Goal: Task Accomplishment & Management: Manage account settings

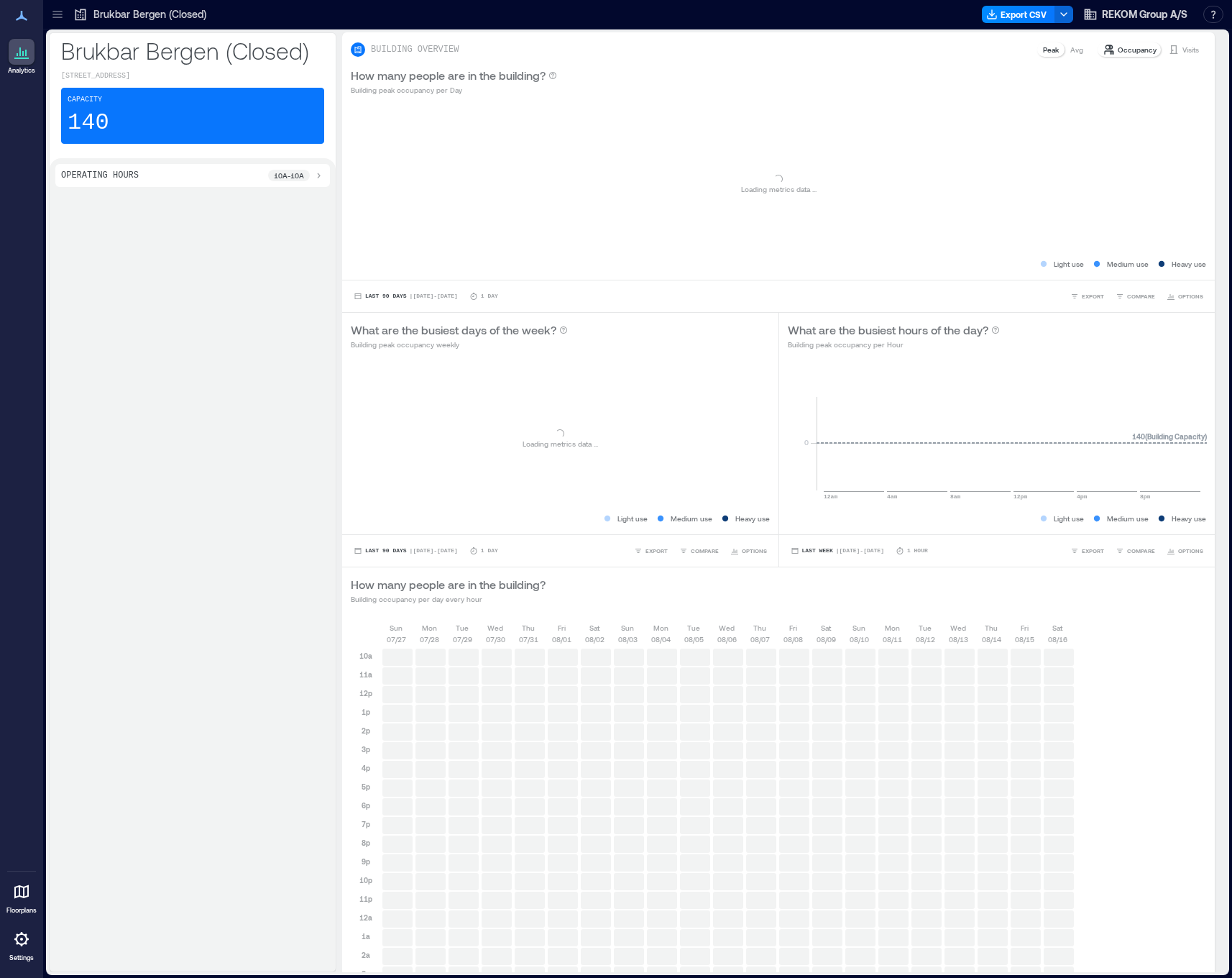
click at [19, 943] on icon at bounding box center [22, 939] width 15 height 15
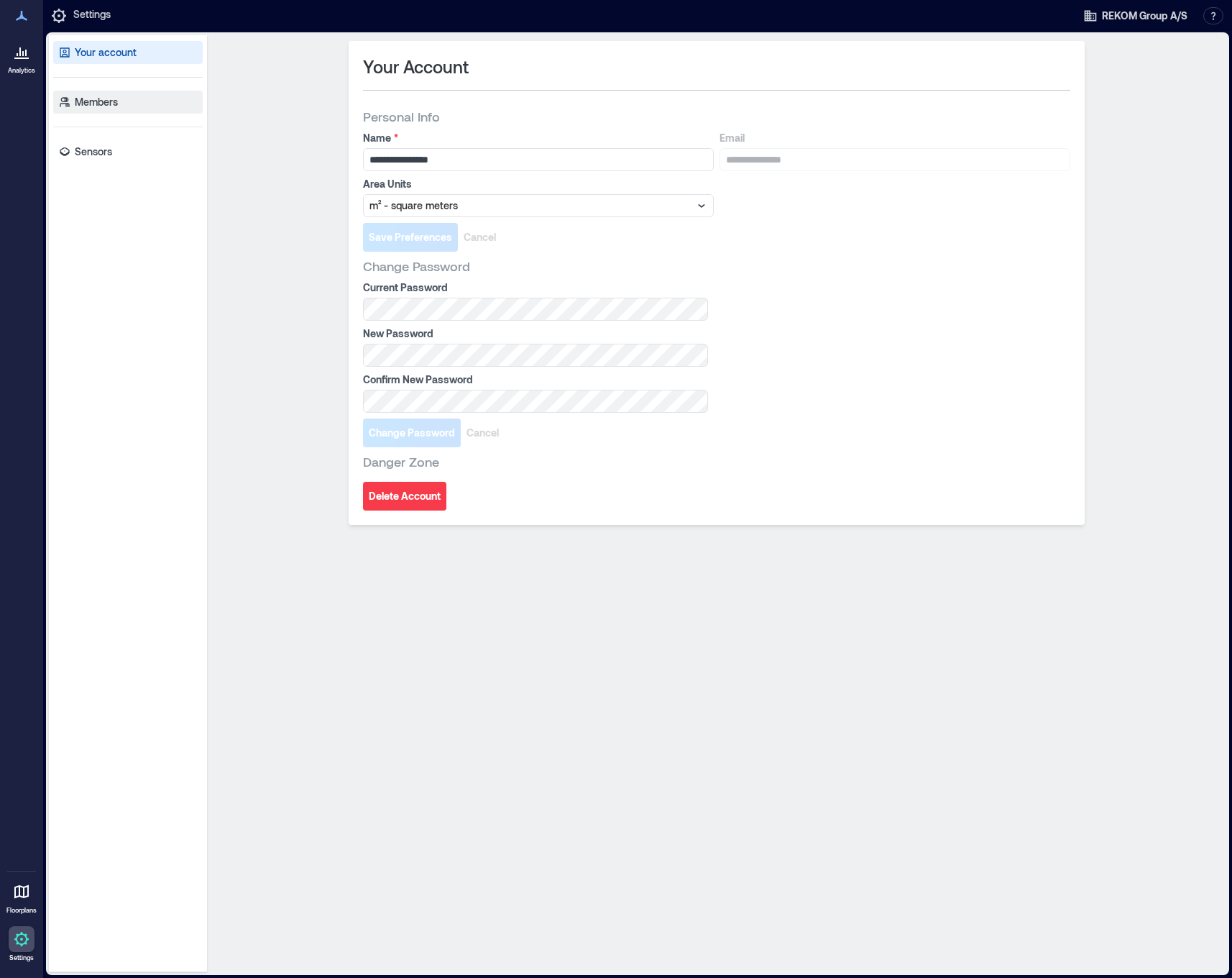
click at [136, 113] on link "Members" at bounding box center [128, 102] width 149 height 23
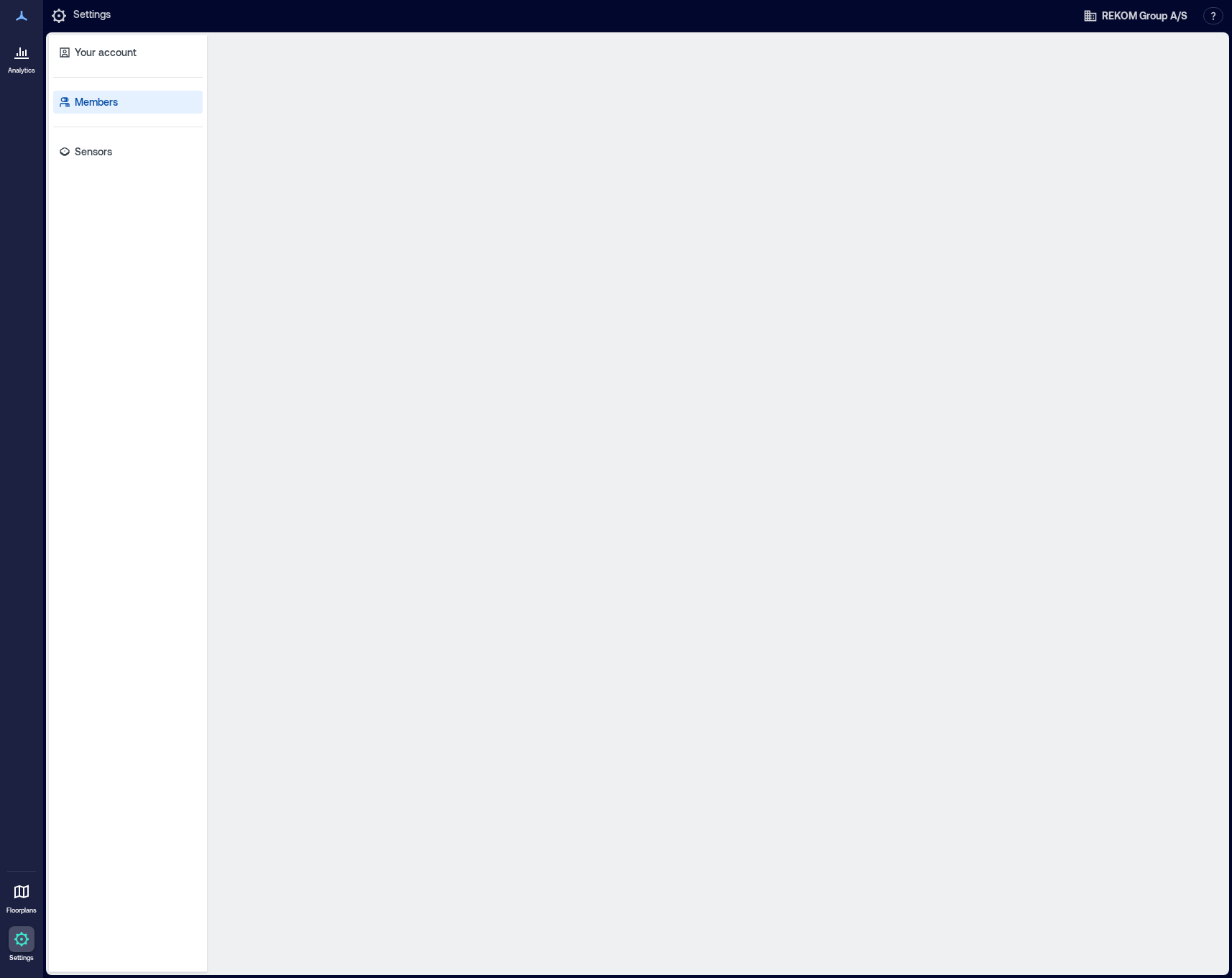
click at [135, 167] on div "Your account Members Sensors" at bounding box center [128, 504] width 158 height 937
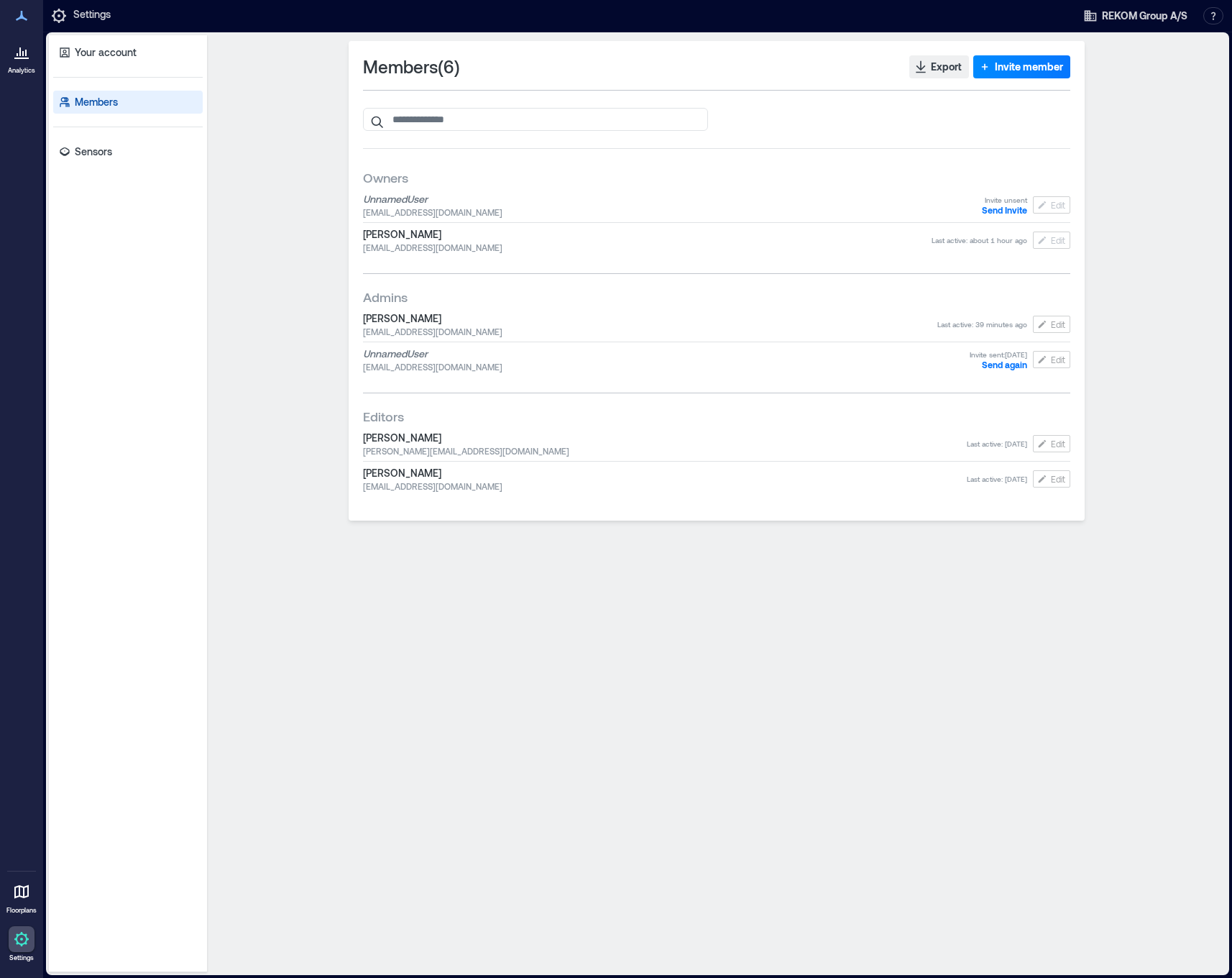
click at [135, 164] on div "Your account Members Sensors" at bounding box center [128, 504] width 158 height 937
click at [139, 159] on link "Sensors" at bounding box center [128, 151] width 149 height 23
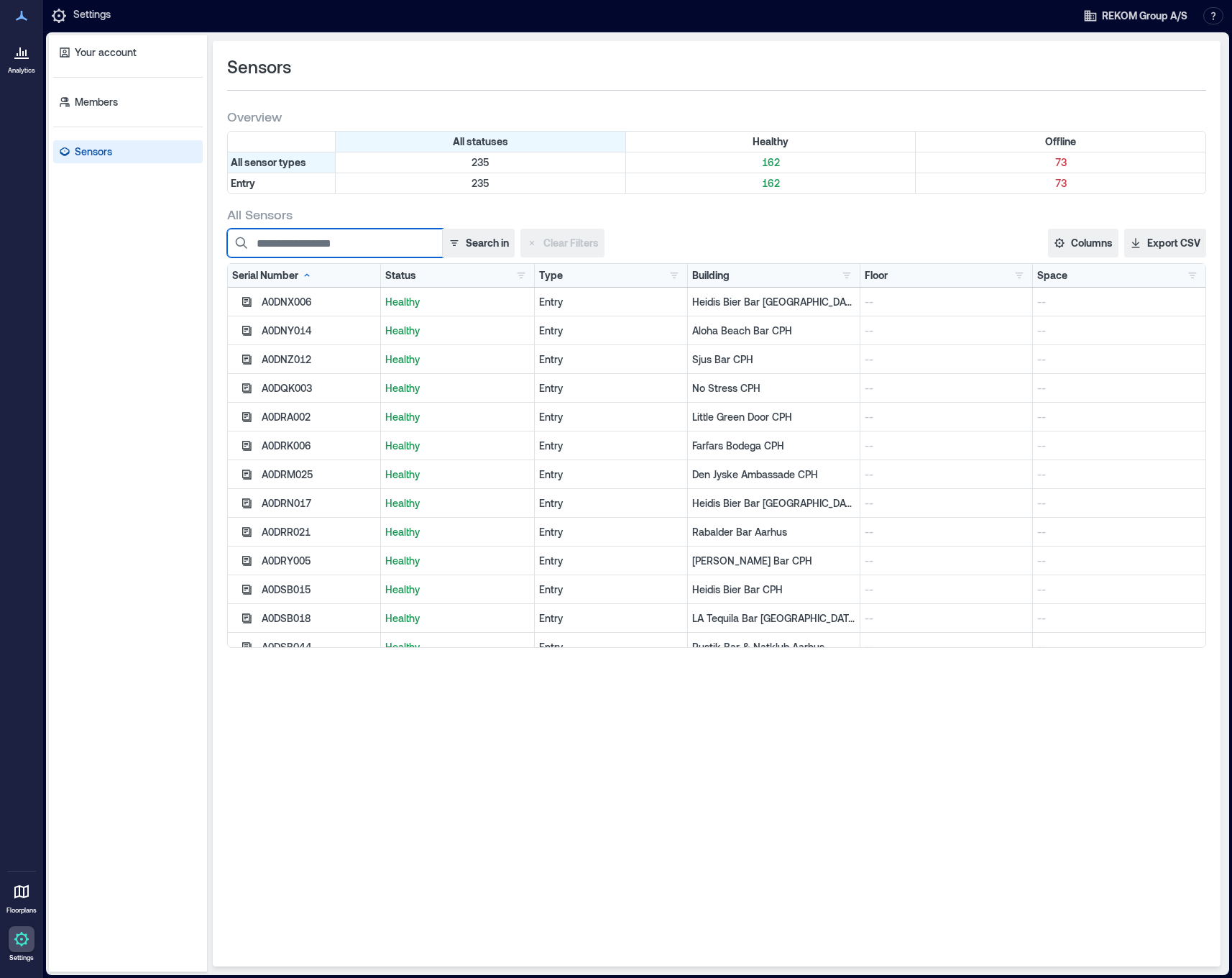
click at [370, 234] on input at bounding box center [335, 243] width 216 height 29
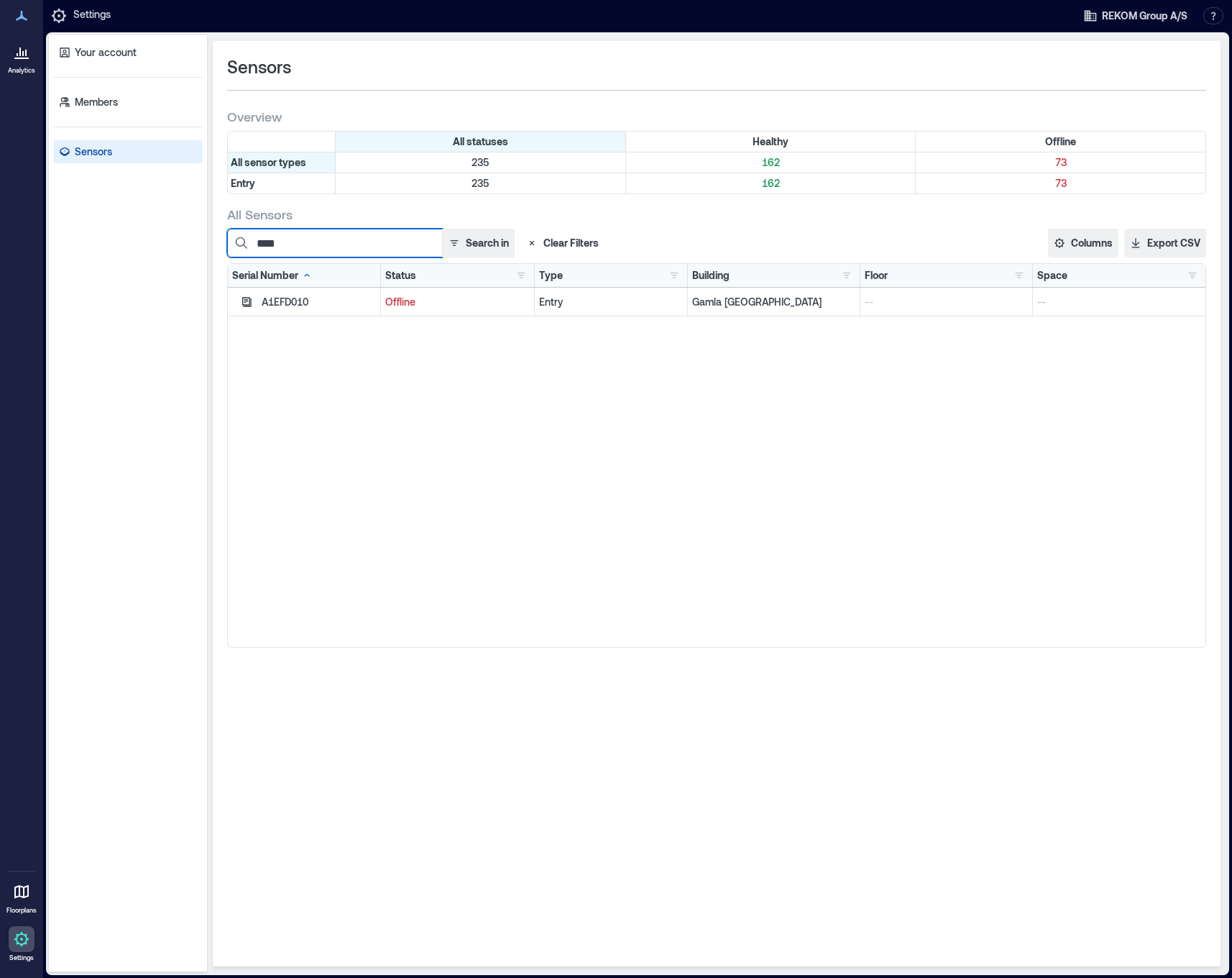
type input "*****"
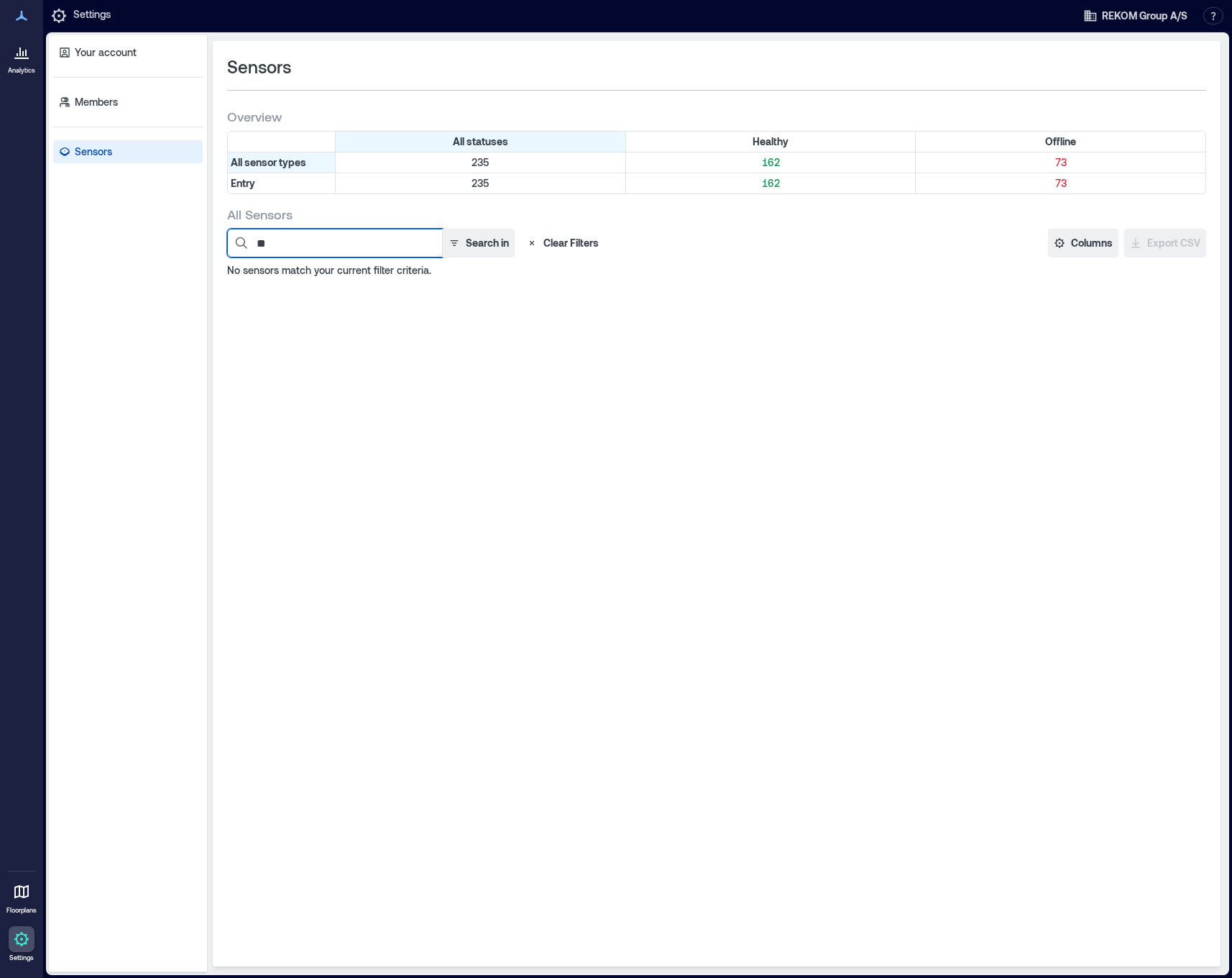
type input "*"
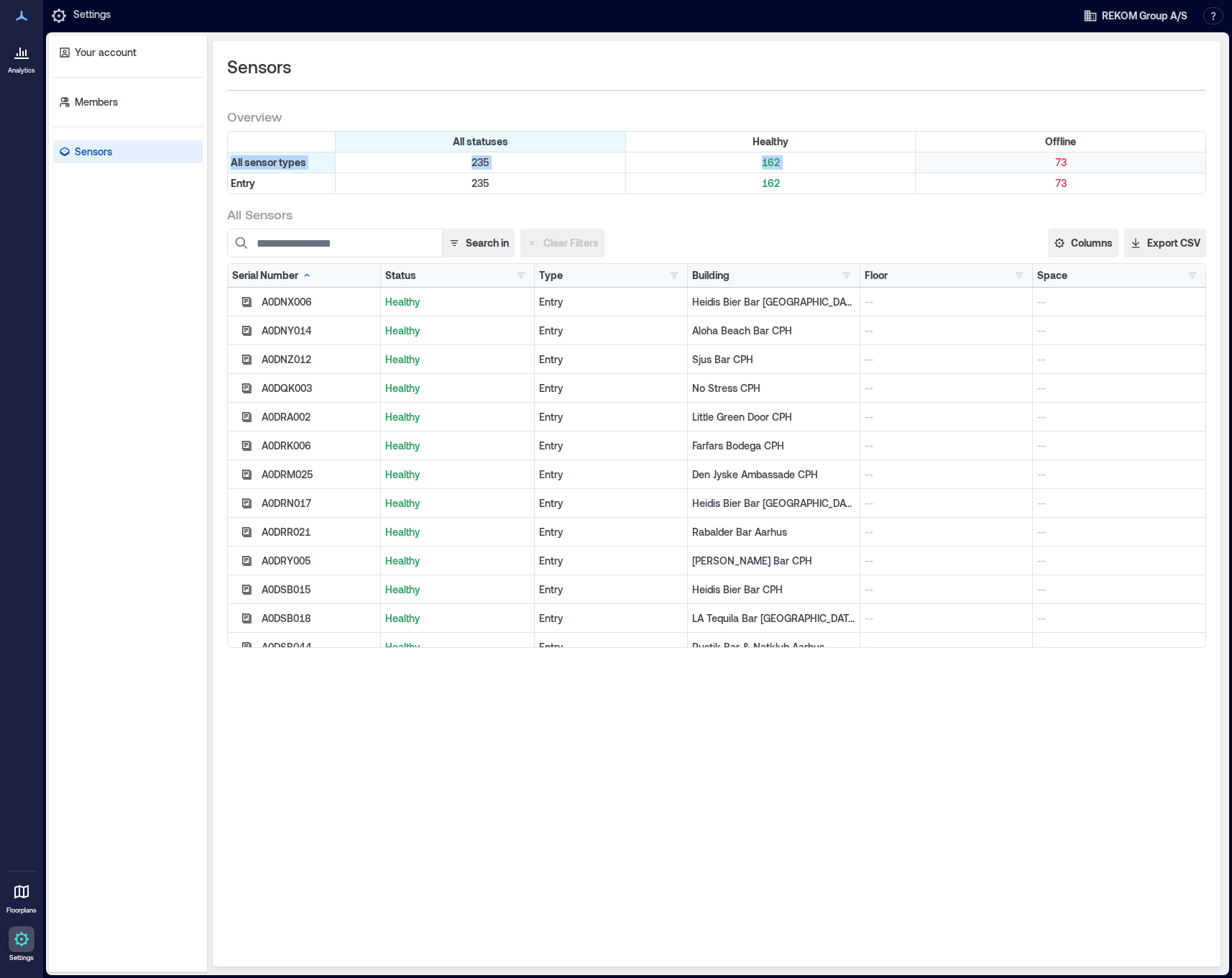
click at [983, 152] on div "All statuses Healthy Offline All sensor types 235 162 73 Entry 235 162 73" at bounding box center [717, 162] width 980 height 63
click at [983, 155] on p "73" at bounding box center [1061, 162] width 284 height 15
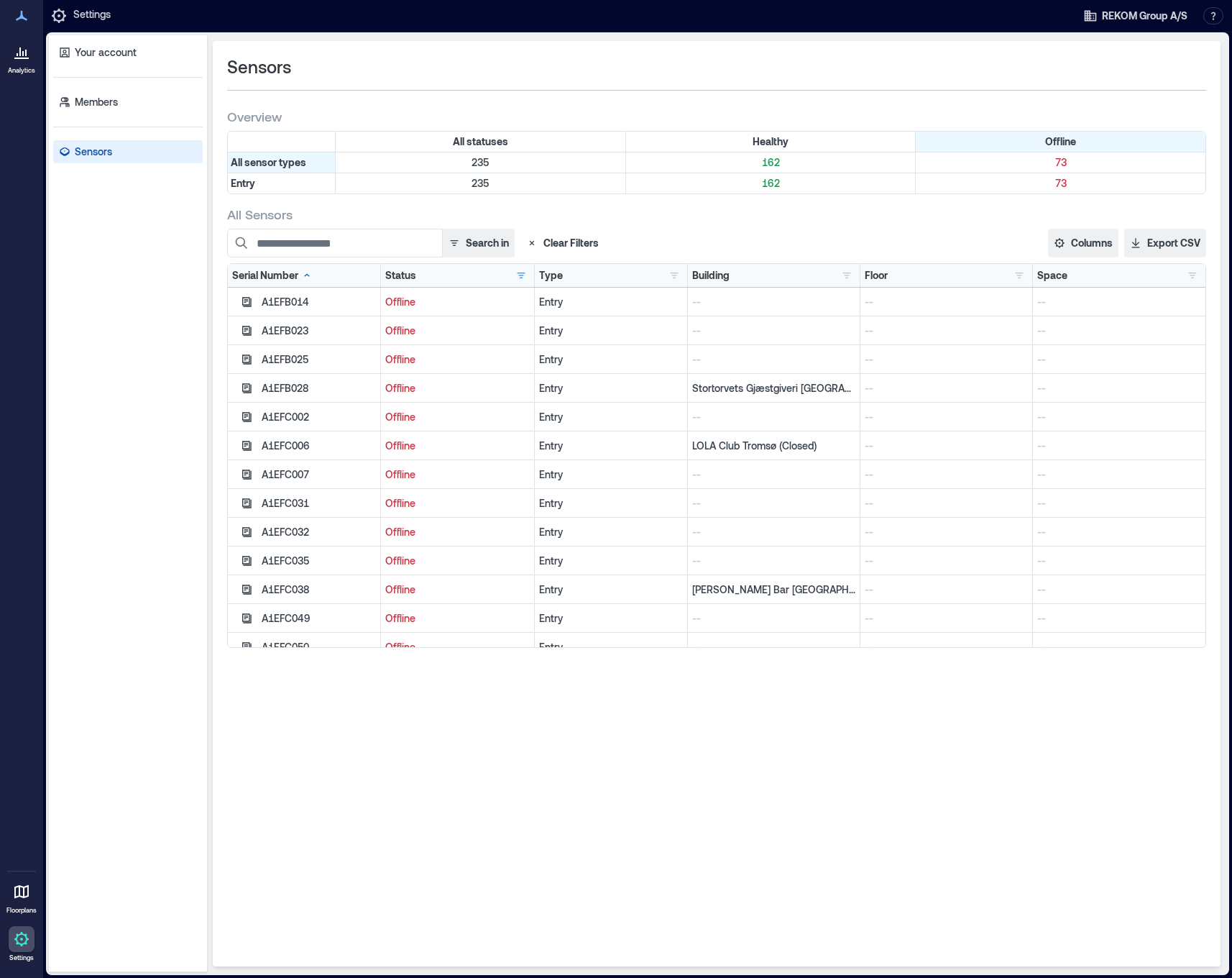
click at [612, 281] on div "Type Entry 73" at bounding box center [611, 275] width 143 height 15
click at [766, 275] on div "Building [PERSON_NAME] 1 Gamla [GEOGRAPHIC_DATA] 1 [GEOGRAPHIC_DATA] [GEOGRAPHI…" at bounding box center [774, 275] width 163 height 15
click at [753, 272] on div "Building [PERSON_NAME] 1 Gamla [GEOGRAPHIC_DATA] 1 [GEOGRAPHIC_DATA] [GEOGRAPHI…" at bounding box center [774, 275] width 163 height 15
click at [851, 277] on button "button" at bounding box center [846, 275] width 17 height 15
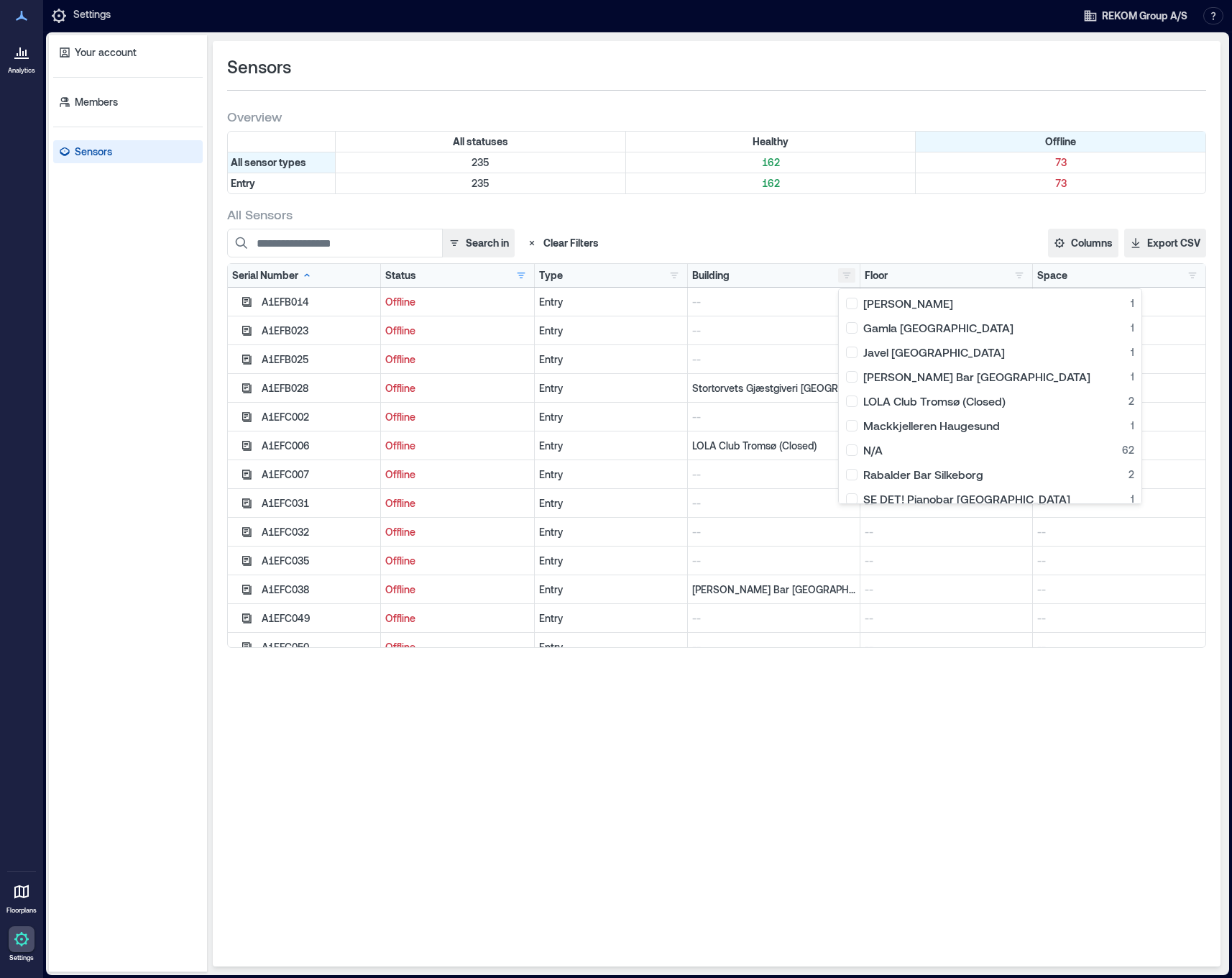
click at [851, 277] on button "button" at bounding box center [846, 275] width 17 height 15
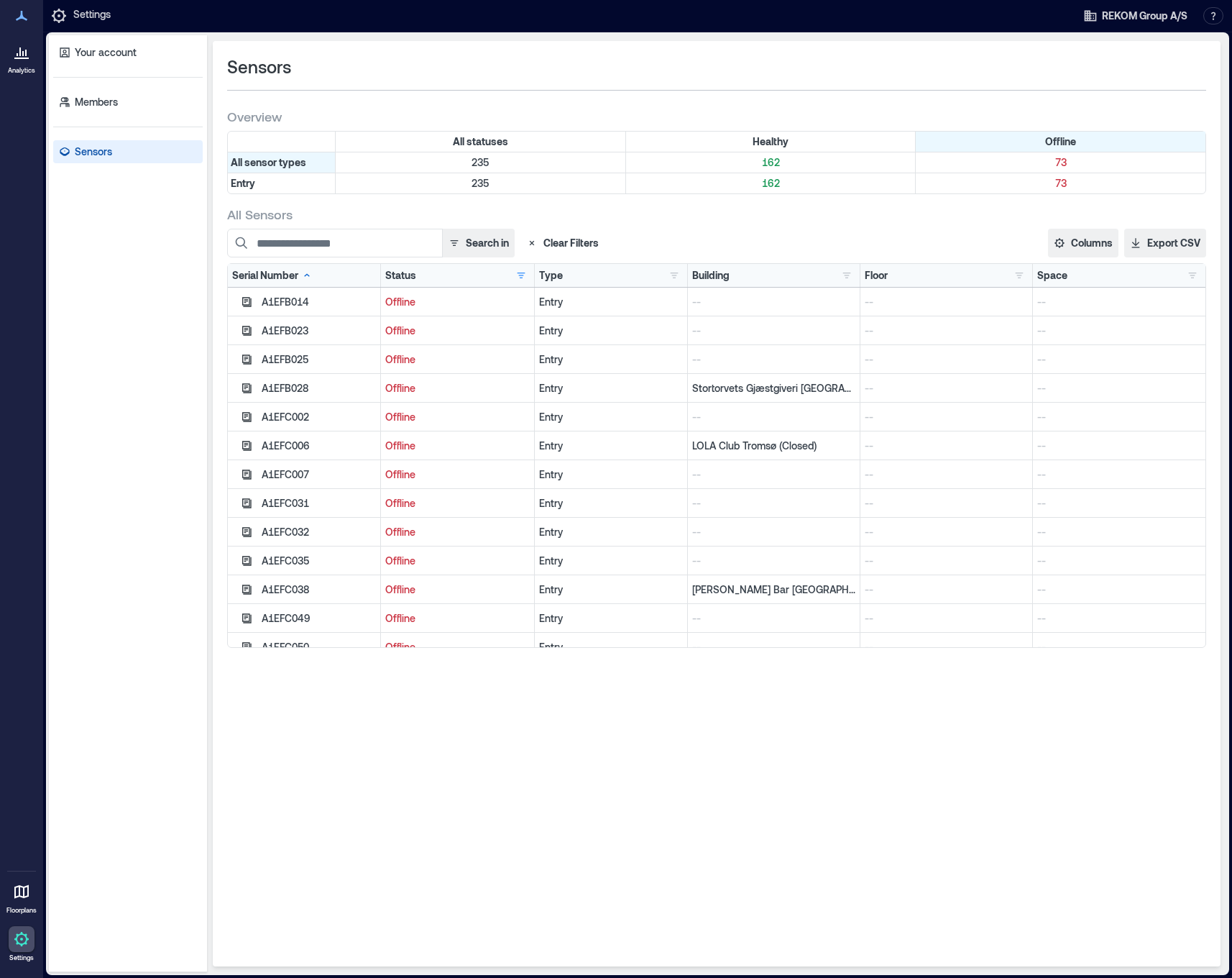
click at [805, 277] on div "Building [PERSON_NAME] 1 Gamla [GEOGRAPHIC_DATA] 1 [GEOGRAPHIC_DATA] [GEOGRAPHI…" at bounding box center [774, 275] width 163 height 15
click at [1185, 277] on button "button" at bounding box center [1192, 275] width 17 height 15
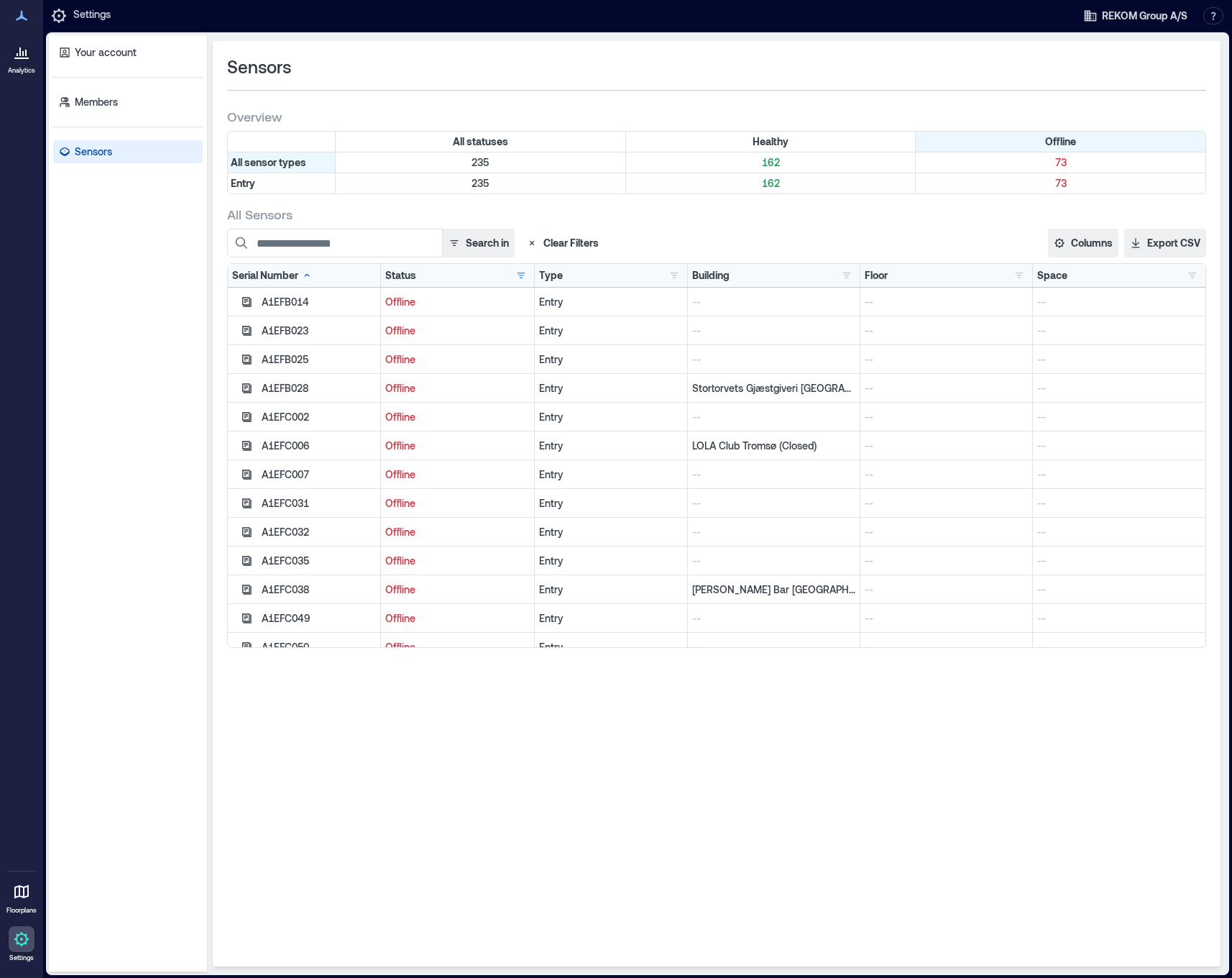
click at [305, 270] on icon at bounding box center [307, 275] width 12 height 12
click at [420, 274] on div "Status Healthy 162 Offline 73 Clear column filters" at bounding box center [456, 275] width 143 height 15
click at [591, 276] on div "Type Entry 73" at bounding box center [611, 275] width 143 height 15
click at [756, 275] on div "Building [PERSON_NAME] 1 Gamla [GEOGRAPHIC_DATA] 1 [GEOGRAPHIC_DATA] [GEOGRAPHI…" at bounding box center [774, 275] width 163 height 15
